Goal: Information Seeking & Learning: Learn about a topic

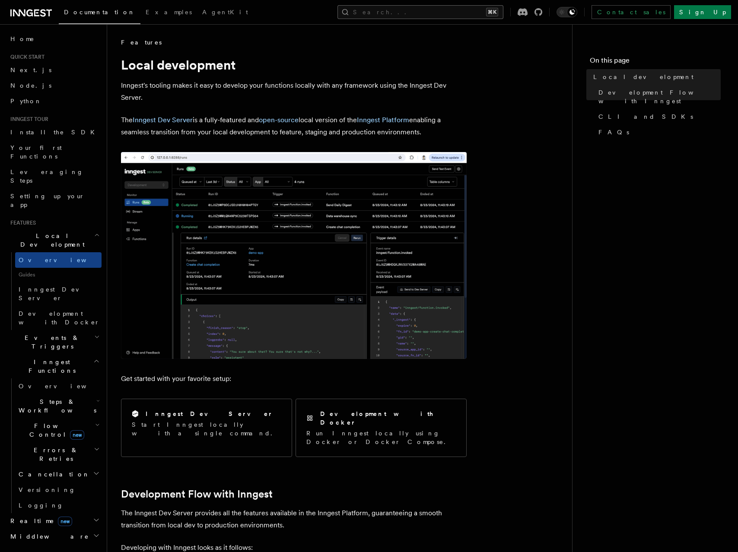
click at [424, 13] on button "Search... ⌘K" at bounding box center [421, 12] width 166 height 14
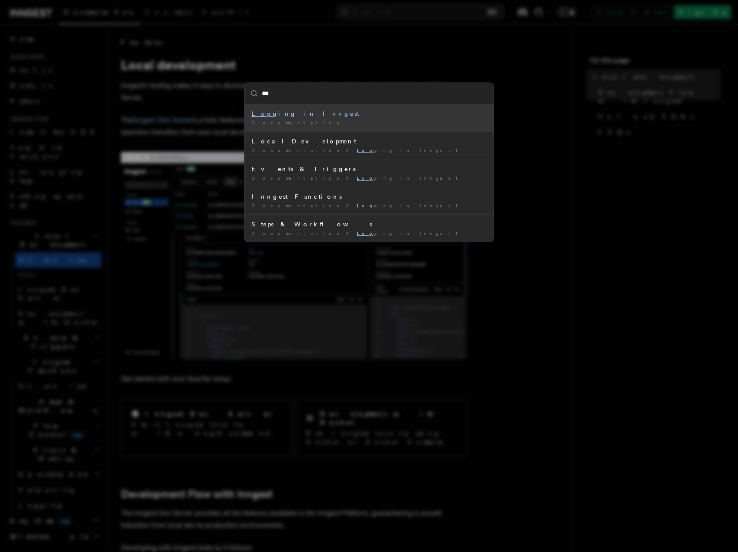
type input "****"
click at [288, 118] on li "Logg ing in Inngest Documentation /" at bounding box center [369, 117] width 249 height 27
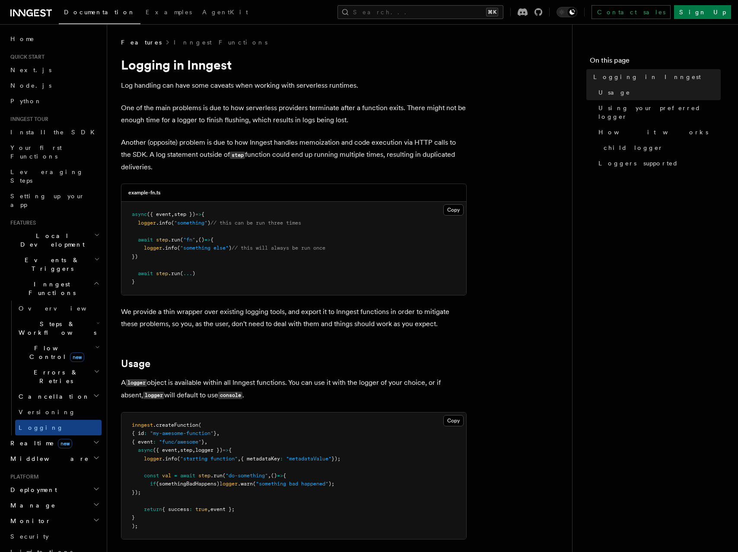
click at [244, 235] on pre "async ({ event , step }) => { logger .info ( "something" ) // this can be run t…" at bounding box center [293, 248] width 345 height 93
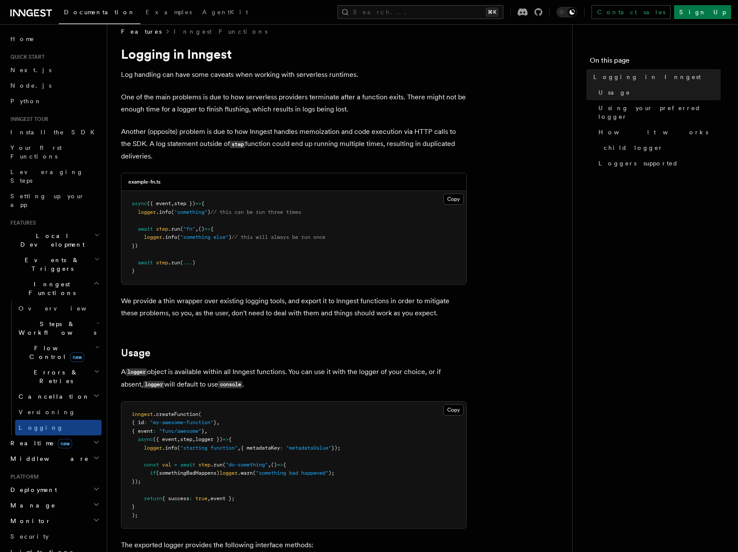
scroll to position [42, 0]
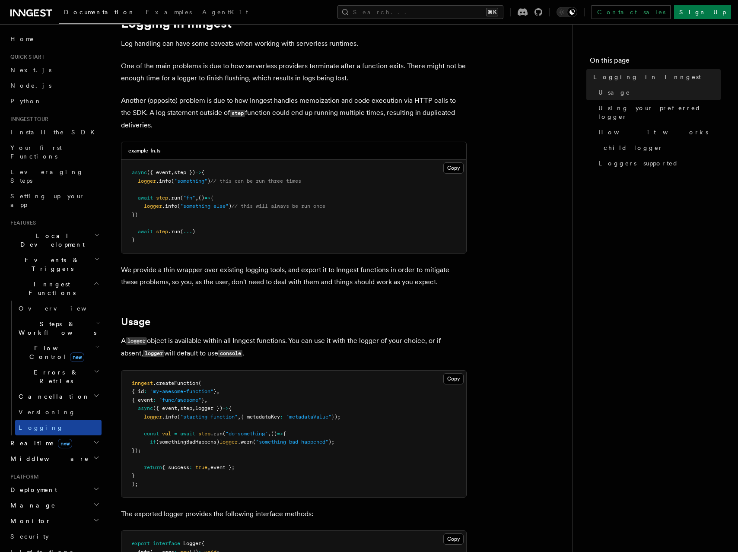
click at [32, 424] on span "Logging" at bounding box center [41, 427] width 45 height 7
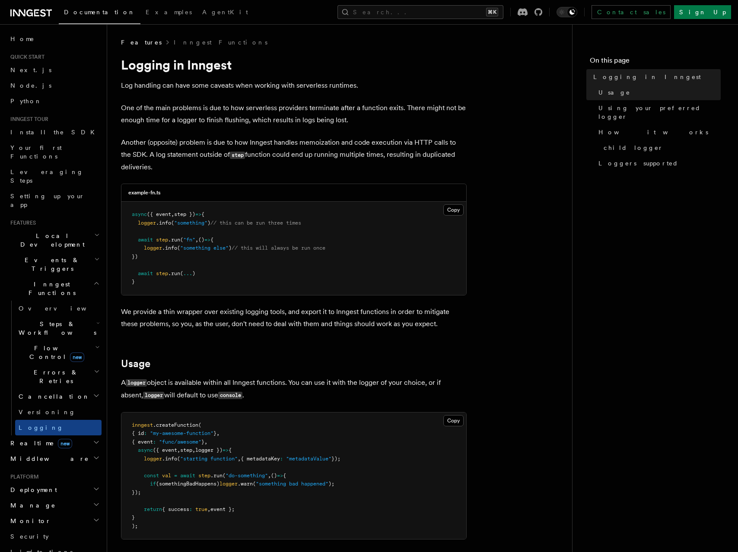
click at [152, 226] on span "logger" at bounding box center [147, 223] width 18 height 6
copy span "logger"
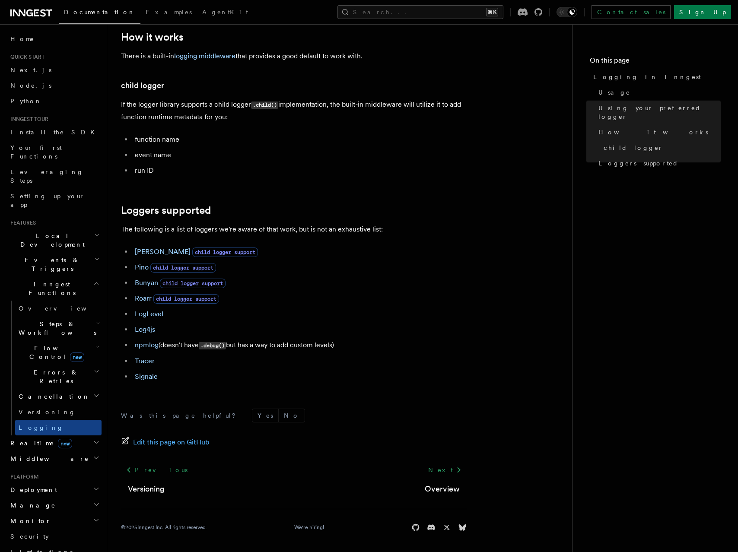
scroll to position [1049, 0]
click at [158, 314] on link "LogLevel" at bounding box center [149, 313] width 29 height 8
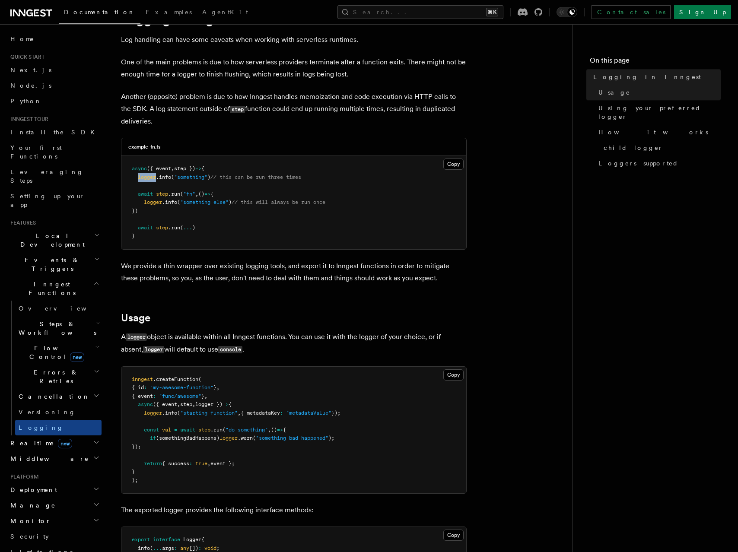
scroll to position [0, 0]
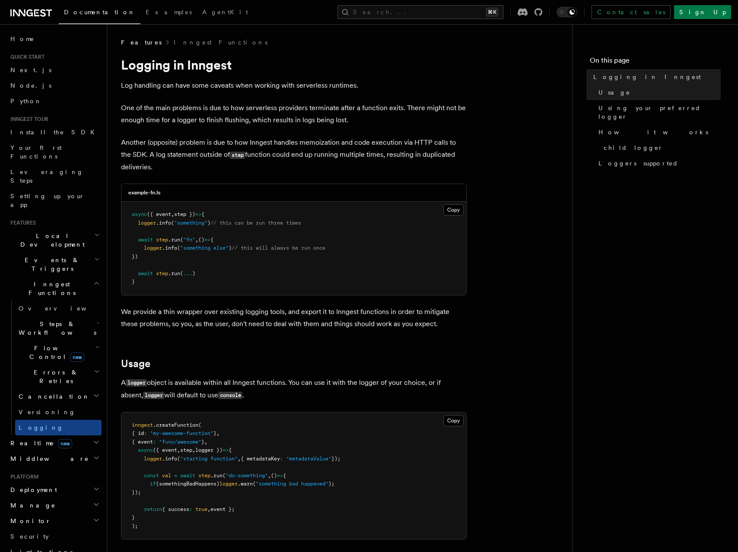
click at [200, 103] on p "One of the main problems is due to how serverless providers terminate after a f…" at bounding box center [294, 114] width 346 height 24
click at [208, 166] on p "Another (opposite) problem is due to how Inngest handles memoization and code e…" at bounding box center [294, 155] width 346 height 37
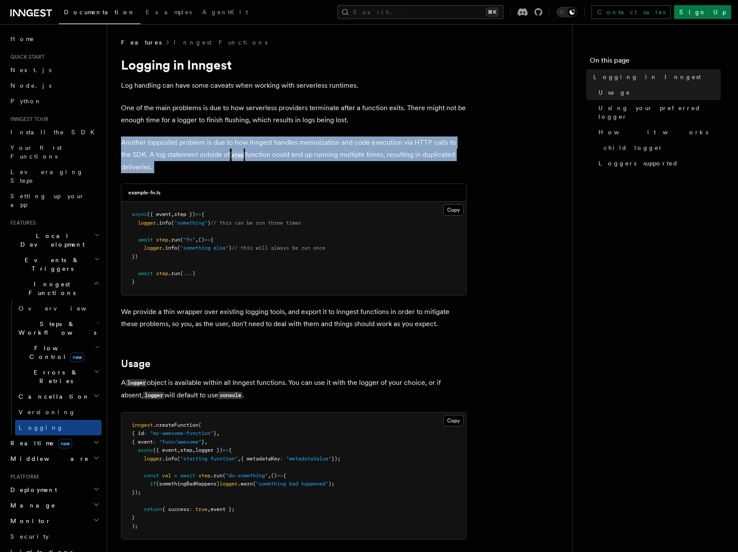
click at [208, 166] on p "Another (opposite) problem is due to how Inngest handles memoization and code e…" at bounding box center [294, 155] width 346 height 37
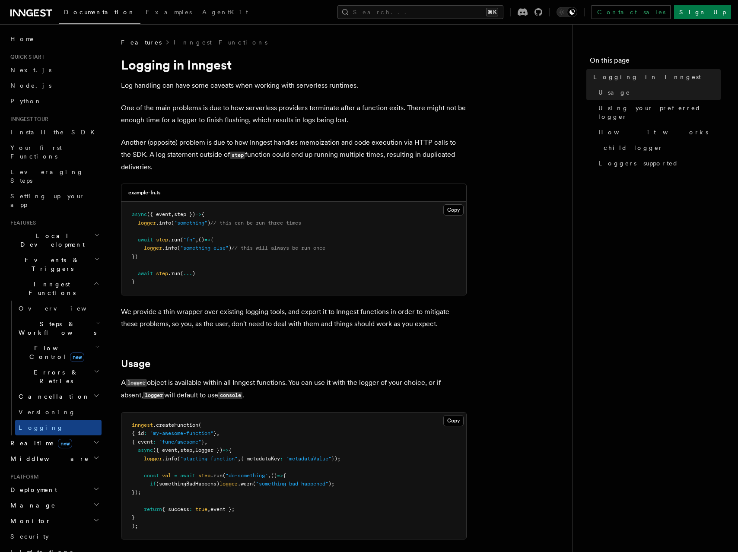
click at [208, 166] on p "Another (opposite) problem is due to how Inngest handles memoization and code e…" at bounding box center [294, 155] width 346 height 37
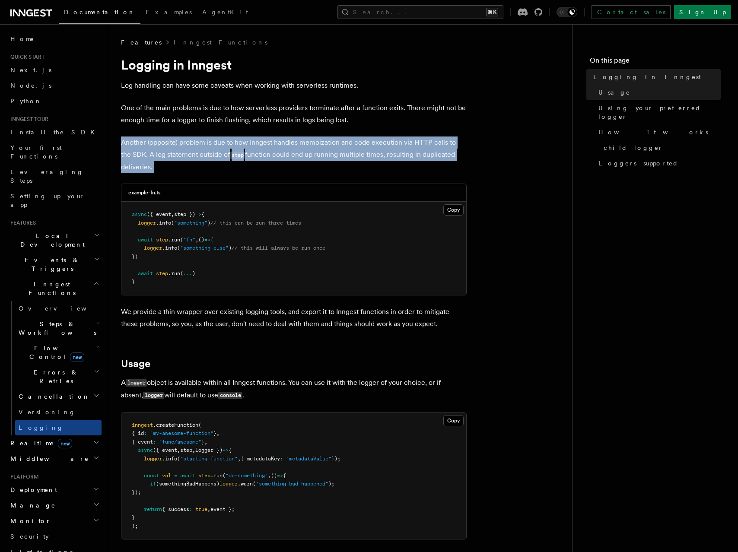
click at [208, 166] on p "Another (opposite) problem is due to how Inngest handles memoization and code e…" at bounding box center [294, 155] width 346 height 37
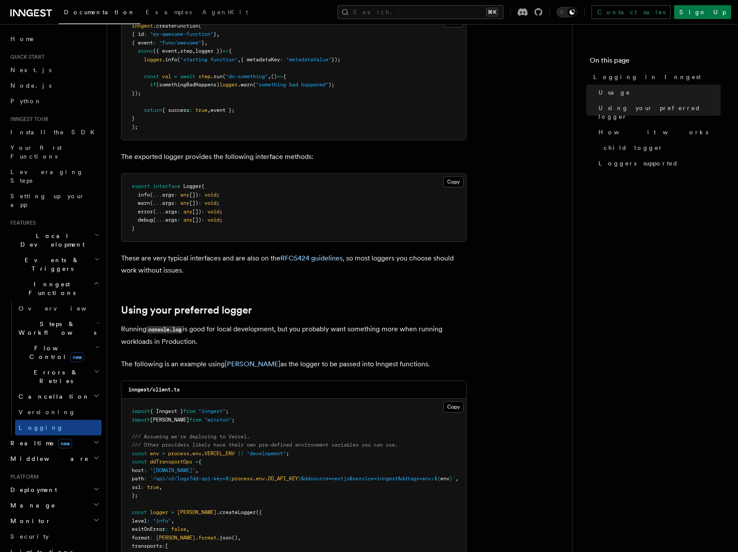
scroll to position [583, 0]
